Goal: Task Accomplishment & Management: Use online tool/utility

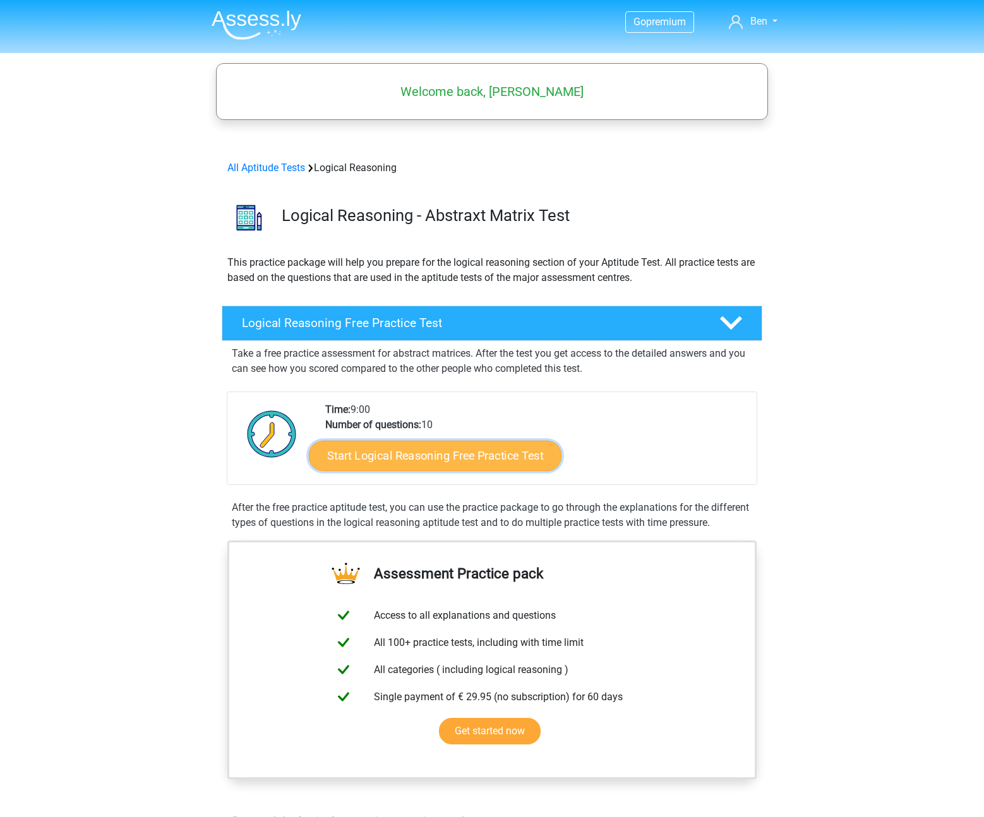
click at [405, 460] on link "Start Logical Reasoning Free Practice Test" at bounding box center [435, 455] width 253 height 30
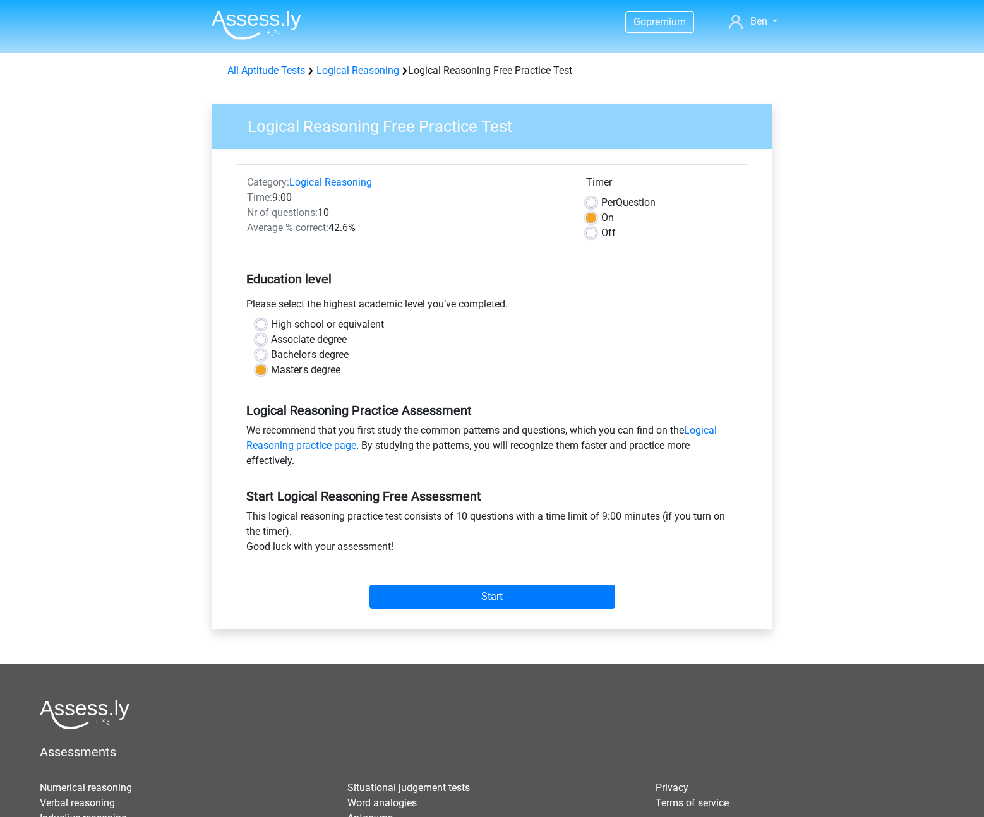
click at [304, 352] on label "Bachelor's degree" at bounding box center [310, 354] width 78 height 15
click at [266, 352] on input "Bachelor's degree" at bounding box center [261, 353] width 10 height 13
radio input "true"
click at [147, 219] on div "Go premium Ben ben@medesent.com" at bounding box center [492, 499] width 984 height 998
